Goal: Task Accomplishment & Management: Complete application form

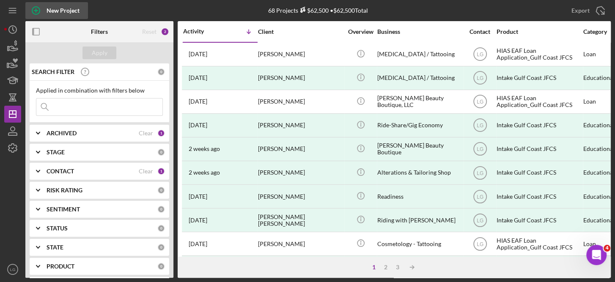
click at [66, 8] on div "New Project" at bounding box center [63, 10] width 33 height 17
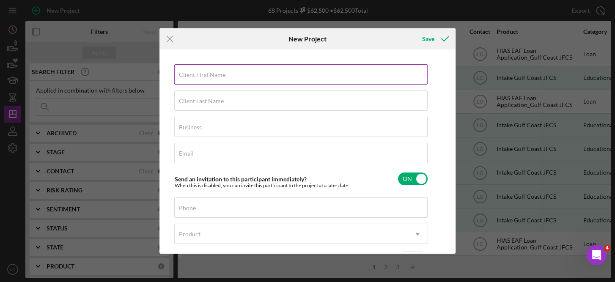
click at [202, 74] on label "Client First Name" at bounding box center [202, 74] width 47 height 7
click at [202, 74] on input "Client First Name" at bounding box center [300, 74] width 253 height 20
type input "Luis"
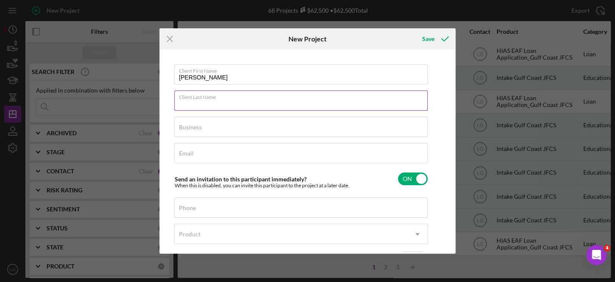
click at [201, 107] on input "Client Last Name" at bounding box center [300, 101] width 253 height 20
type input "Espinoza"
click at [188, 125] on label "Business" at bounding box center [190, 127] width 23 height 7
click at [188, 125] on input "Business" at bounding box center [300, 127] width 253 height 20
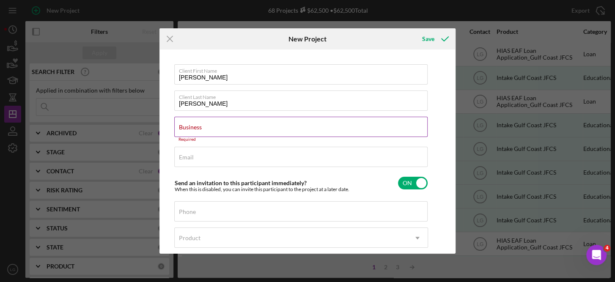
click at [188, 125] on label "Business" at bounding box center [190, 127] width 23 height 7
click at [188, 125] on input "Business" at bounding box center [300, 127] width 253 height 20
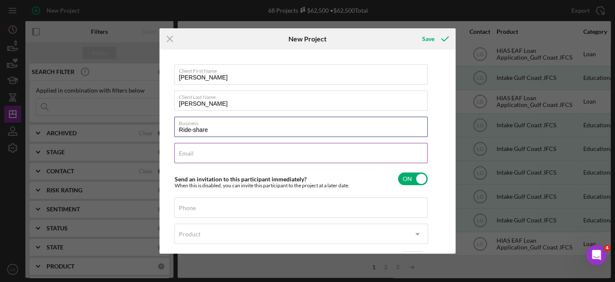
type input "Ride-share"
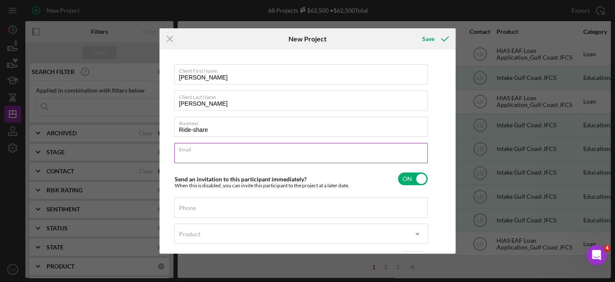
click at [198, 150] on div "Email Required" at bounding box center [301, 153] width 254 height 21
click at [262, 158] on input "onguito66677@gmail.com" at bounding box center [300, 153] width 253 height 20
type input "o"
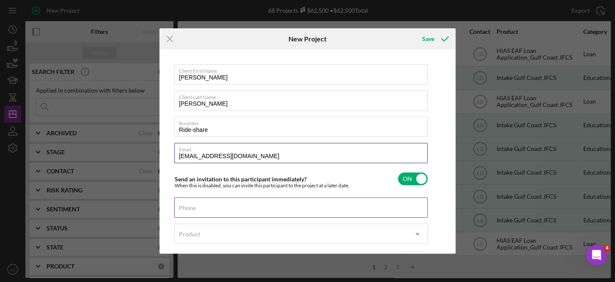
type input "ONGUITO66677@gmail.com"
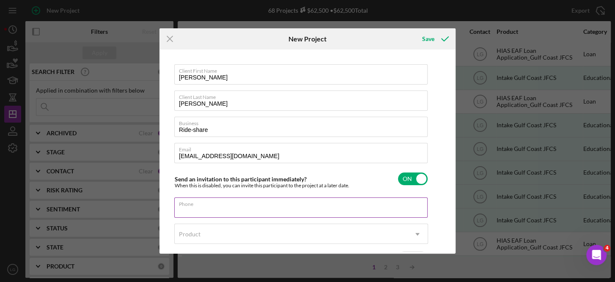
click at [214, 209] on input "Phone" at bounding box center [300, 208] width 253 height 20
type input "(727) 450-9250"
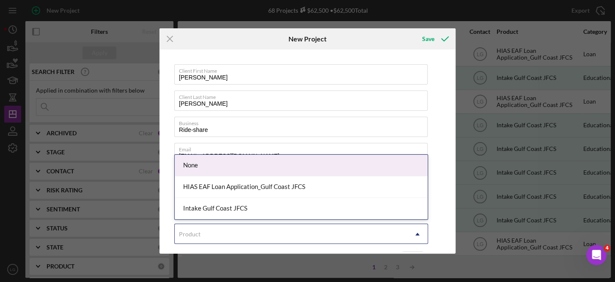
click at [416, 232] on icon "Icon/Dropdown Arrow" at bounding box center [417, 234] width 20 height 20
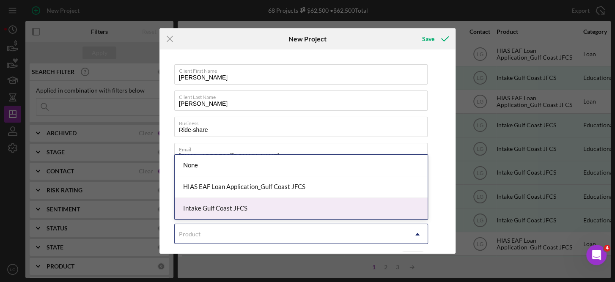
click at [234, 211] on div "Intake Gulf Coast JFCS" at bounding box center [301, 209] width 253 height 22
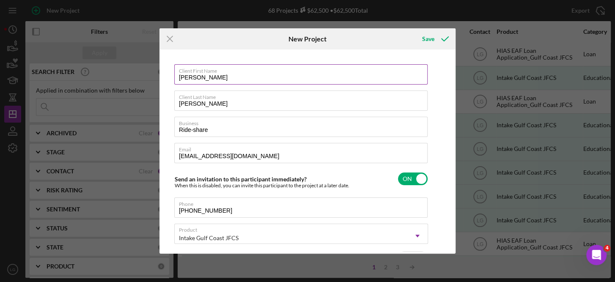
click at [208, 80] on input "Luis" at bounding box center [300, 74] width 253 height 20
type input "[PERSON_NAME]"
click at [217, 102] on input "Espinoza" at bounding box center [300, 101] width 253 height 20
type input "[PERSON_NAME]"
click at [464, 136] on div "Icon/Menu Close New Project Save Client First Name Luis Joan Client Last Name E…" at bounding box center [307, 141] width 615 height 282
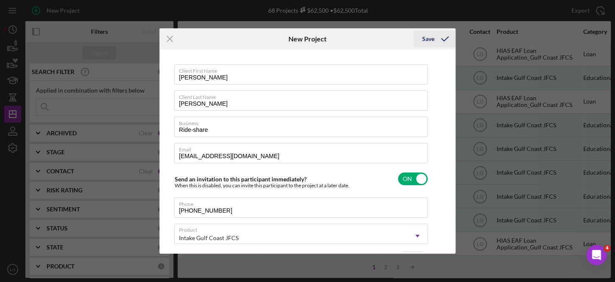
click at [428, 41] on div "Save" at bounding box center [428, 38] width 12 height 17
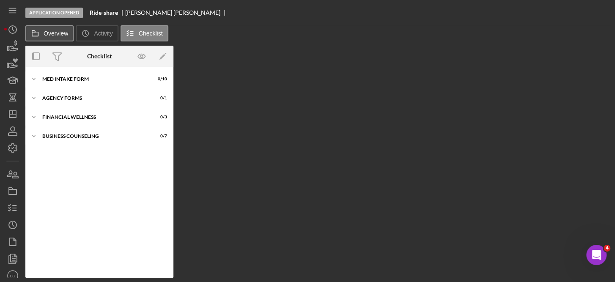
click at [53, 30] on label "Overview" at bounding box center [56, 33] width 25 height 7
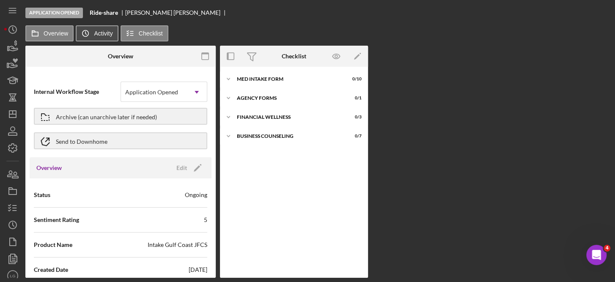
click at [107, 29] on button "Icon/History Activity" at bounding box center [97, 33] width 42 height 16
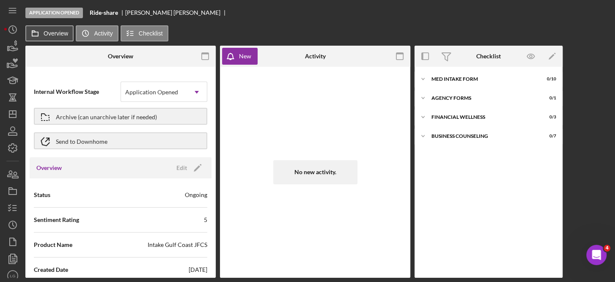
click at [57, 32] on label "Overview" at bounding box center [56, 33] width 25 height 7
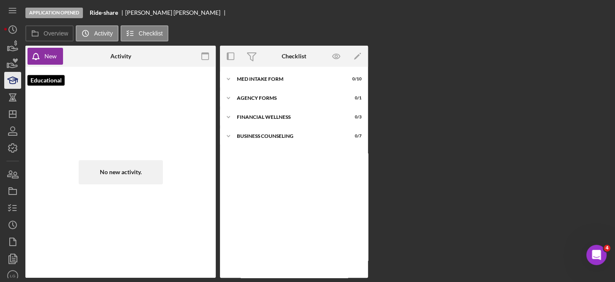
click at [16, 77] on icon "button" at bounding box center [12, 80] width 21 height 21
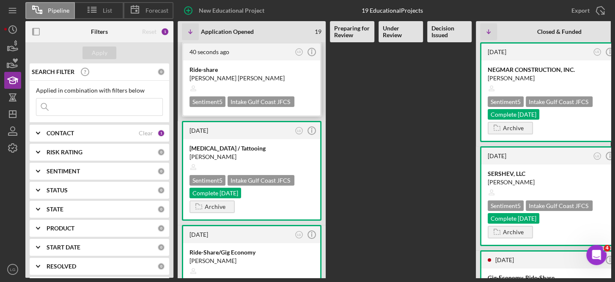
click at [212, 100] on div "Sentiment 5" at bounding box center [208, 101] width 36 height 11
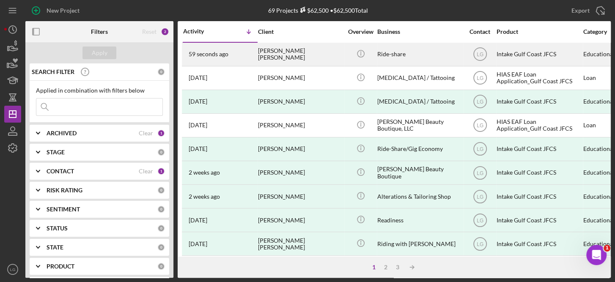
click at [287, 52] on div "[PERSON_NAME] [PERSON_NAME]" at bounding box center [300, 54] width 85 height 22
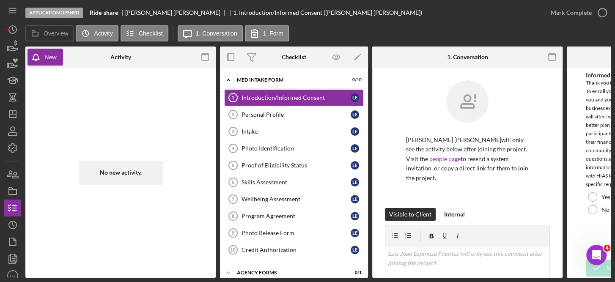
click at [563, 237] on div "Overview Internal Workflow Stage Application Opened Icon/Dropdown Arrow Archive…" at bounding box center [318, 162] width 586 height 231
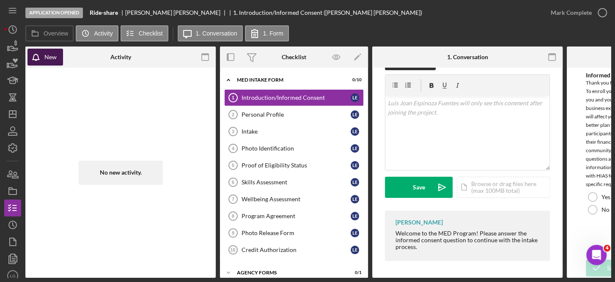
click at [51, 58] on div "New" at bounding box center [50, 57] width 12 height 17
click at [205, 57] on icon "button" at bounding box center [205, 57] width 19 height 19
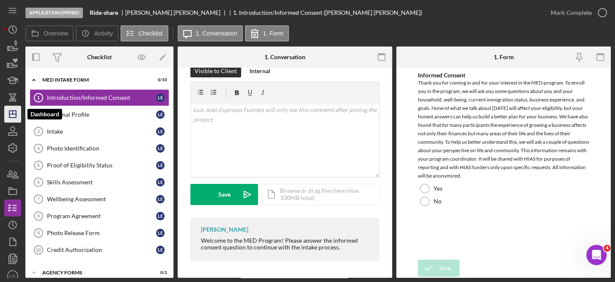
click at [14, 113] on icon "Icon/Dashboard" at bounding box center [12, 114] width 21 height 21
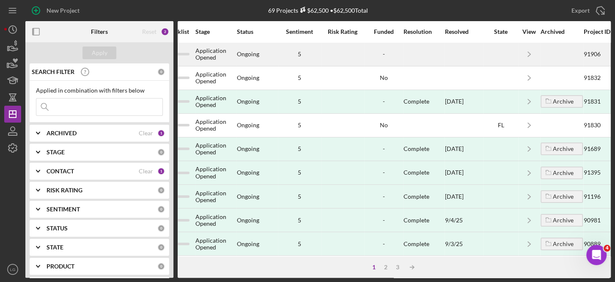
scroll to position [0, 621]
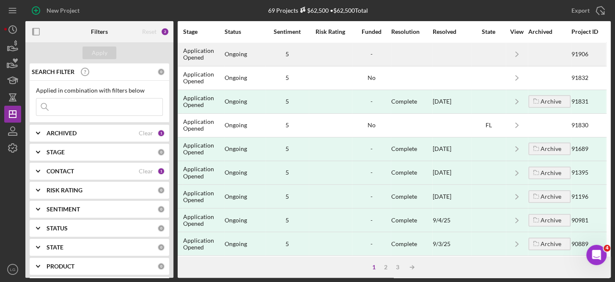
click at [283, 53] on div "5" at bounding box center [287, 54] width 42 height 7
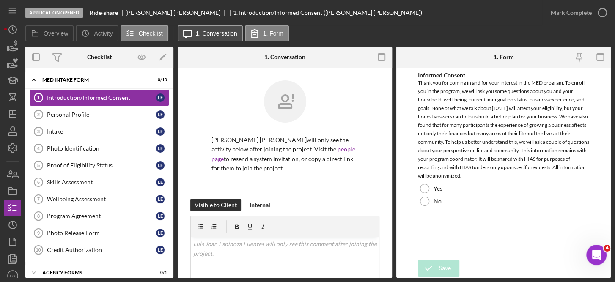
click at [216, 30] on label "1. Conversation" at bounding box center [216, 33] width 41 height 7
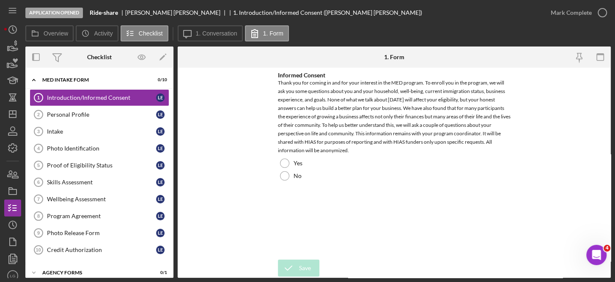
click at [407, 22] on div "Application Opened Ride-share [PERSON_NAME] [PERSON_NAME] 1. Introduction/Infor…" at bounding box center [283, 12] width 517 height 25
click at [74, 79] on div "MED Intake Form" at bounding box center [102, 79] width 121 height 5
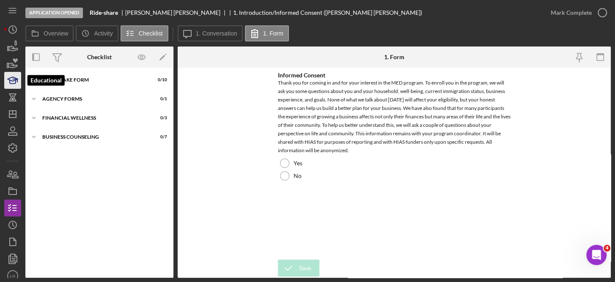
click at [15, 83] on icon "button" at bounding box center [13, 81] width 6 height 3
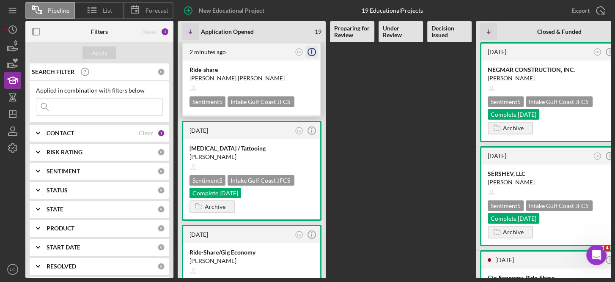
click at [310, 50] on icon "Icon/Info" at bounding box center [311, 51] width 21 height 21
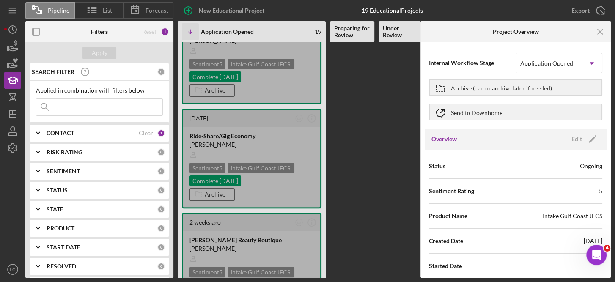
click at [399, 122] on Review at bounding box center [401, 44] width 44 height 236
click at [602, 32] on icon "Icon/Menu Close" at bounding box center [600, 31] width 19 height 19
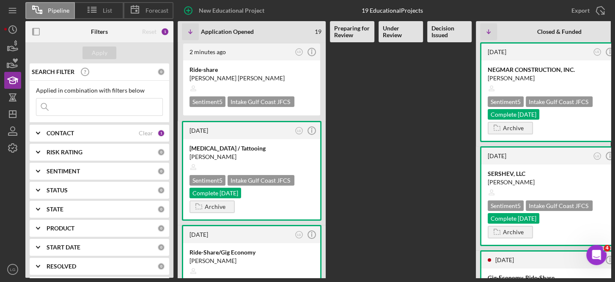
click at [63, 188] on b "STATUS" at bounding box center [57, 190] width 21 height 7
click at [43, 236] on input "Holding" at bounding box center [40, 238] width 8 height 8
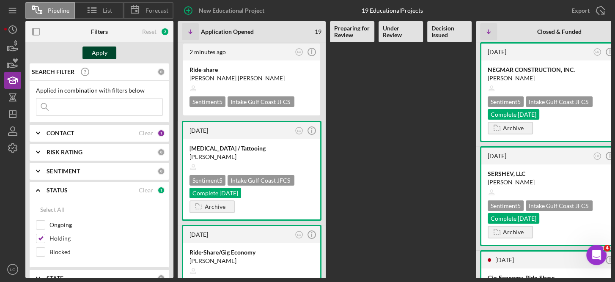
click at [96, 51] on div "Apply" at bounding box center [100, 53] width 16 height 13
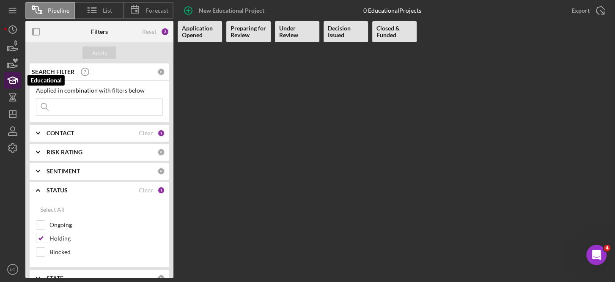
click at [14, 77] on polygon "button" at bounding box center [13, 79] width 10 height 4
click at [12, 79] on icon "button" at bounding box center [12, 80] width 21 height 21
click at [161, 30] on div "2" at bounding box center [165, 31] width 8 height 8
click at [166, 32] on div "2" at bounding box center [165, 31] width 8 height 8
click at [16, 84] on icon "button" at bounding box center [12, 80] width 21 height 21
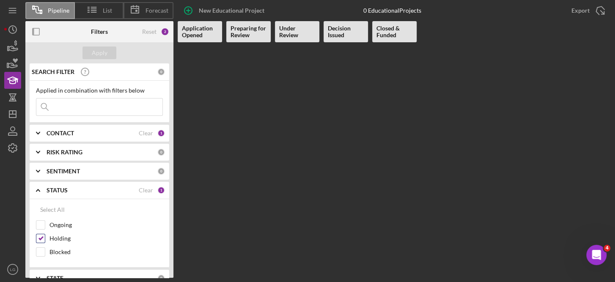
click at [43, 234] on input "Holding" at bounding box center [40, 238] width 8 height 8
checkbox input "false"
click at [93, 47] on div "Apply" at bounding box center [100, 53] width 16 height 13
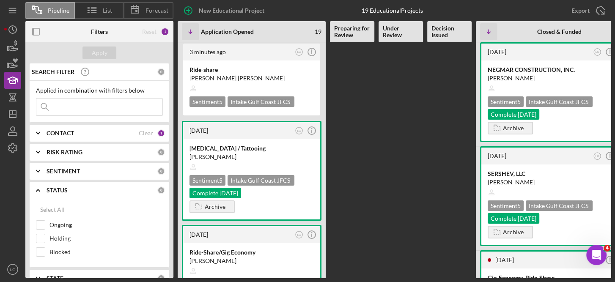
click at [364, 92] on Review at bounding box center [352, 160] width 44 height 236
click at [386, 122] on Review at bounding box center [401, 160] width 44 height 236
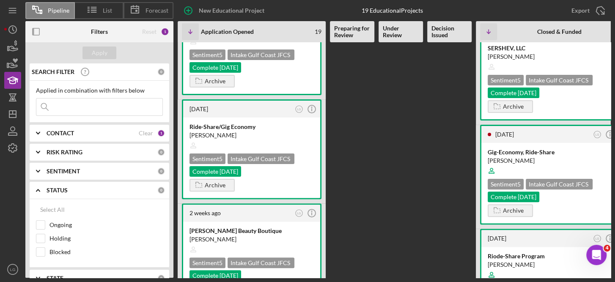
scroll to position [124, 0]
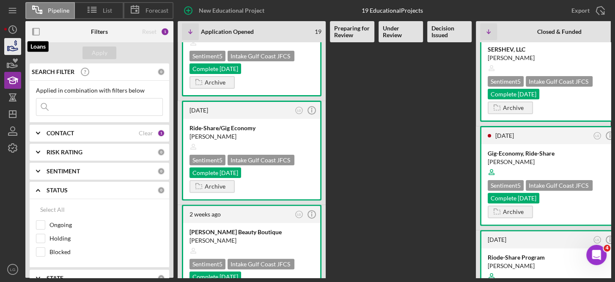
click at [11, 44] on icon "button" at bounding box center [12, 46] width 21 height 21
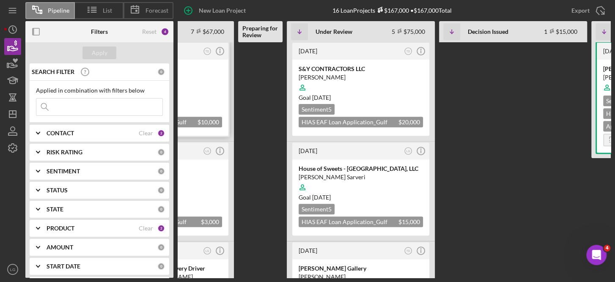
scroll to position [0, 92]
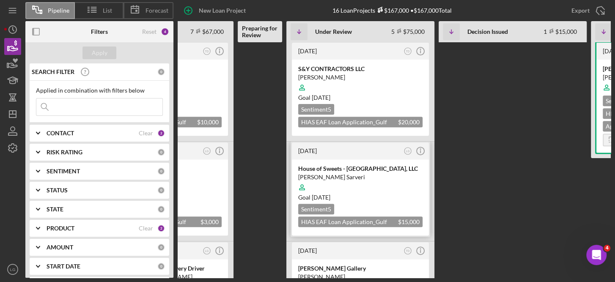
click at [377, 193] on div "Goal [DATE]" at bounding box center [360, 197] width 124 height 8
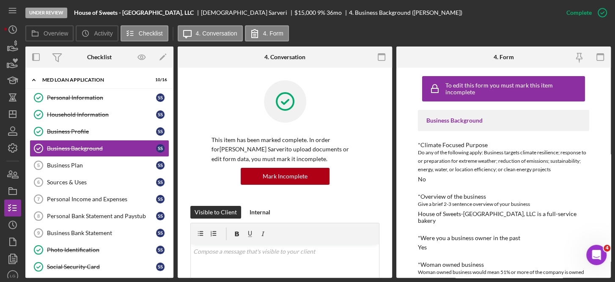
scroll to position [184, 0]
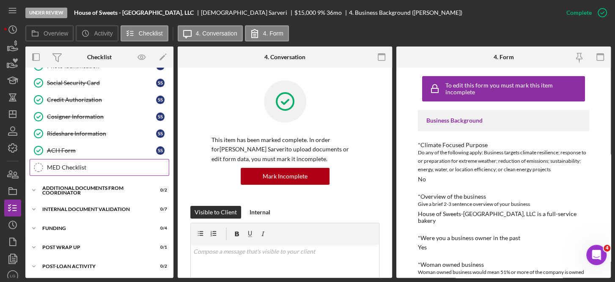
click at [70, 164] on div "MED Checklist" at bounding box center [108, 167] width 122 height 7
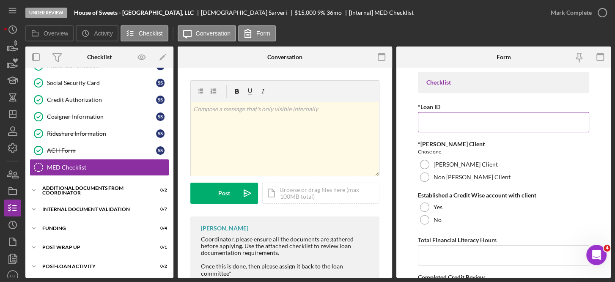
click at [449, 124] on input "*Loan ID" at bounding box center [504, 122] width 172 height 20
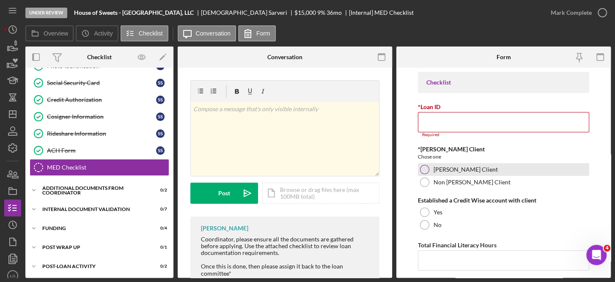
click at [443, 162] on div "*[PERSON_NAME] Client Chose one [PERSON_NAME] Client Non [PERSON_NAME] Client" at bounding box center [504, 167] width 172 height 43
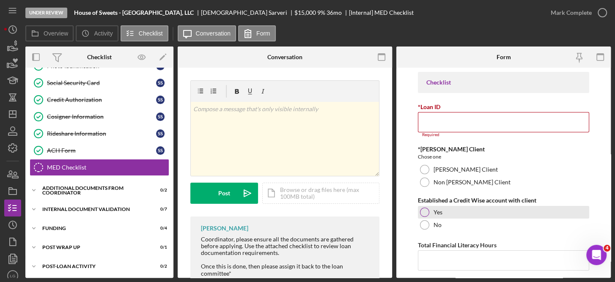
click at [421, 210] on div at bounding box center [424, 212] width 9 height 9
click at [437, 262] on input "Total Financial Literacy Hours" at bounding box center [504, 260] width 172 height 20
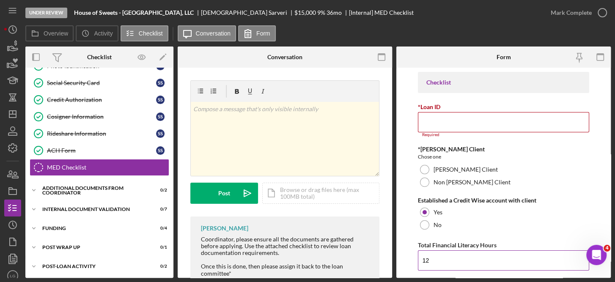
type input "1"
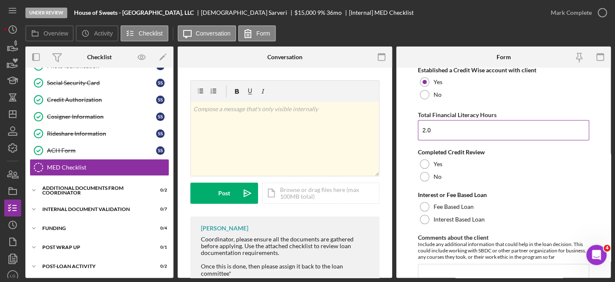
scroll to position [132, 0]
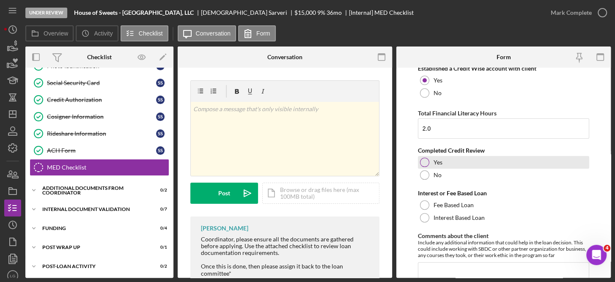
click at [429, 158] on div "Yes" at bounding box center [504, 162] width 172 height 13
type input "2"
click at [473, 222] on div "Interest Based Loan" at bounding box center [504, 218] width 172 height 13
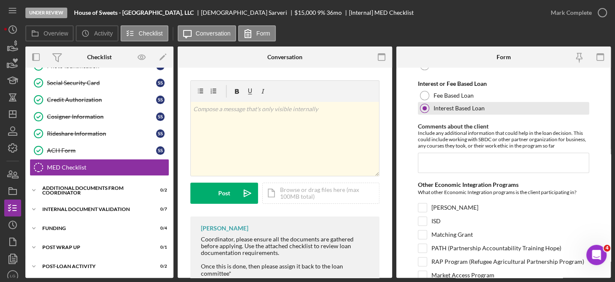
scroll to position [245, 0]
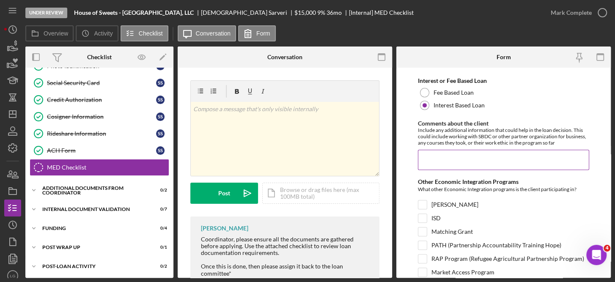
click at [429, 160] on input "Comments about the client" at bounding box center [504, 160] width 172 height 20
type input "T"
type input "The client is working"
